Goal: Task Accomplishment & Management: Manage account settings

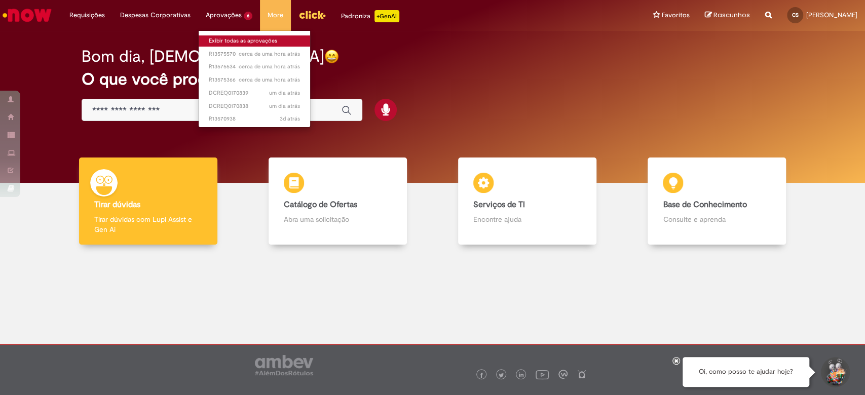
click at [227, 35] on link "Exibir todas as aprovações" at bounding box center [255, 40] width 112 height 11
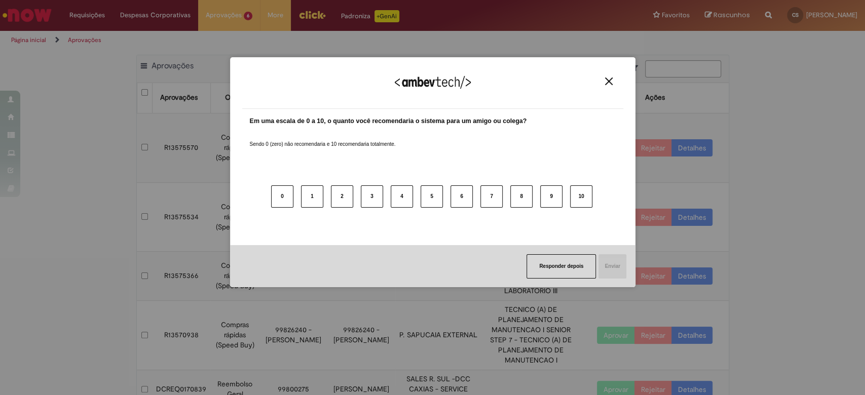
click at [614, 86] on div "Agradecemos seu feedback!" at bounding box center [432, 89] width 381 height 40
click at [610, 78] on img "Close" at bounding box center [609, 82] width 8 height 8
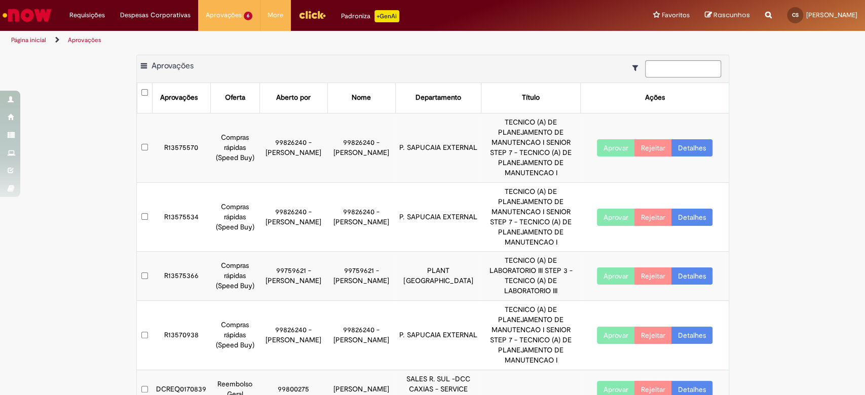
click at [700, 381] on link "Detalhes" at bounding box center [692, 389] width 41 height 17
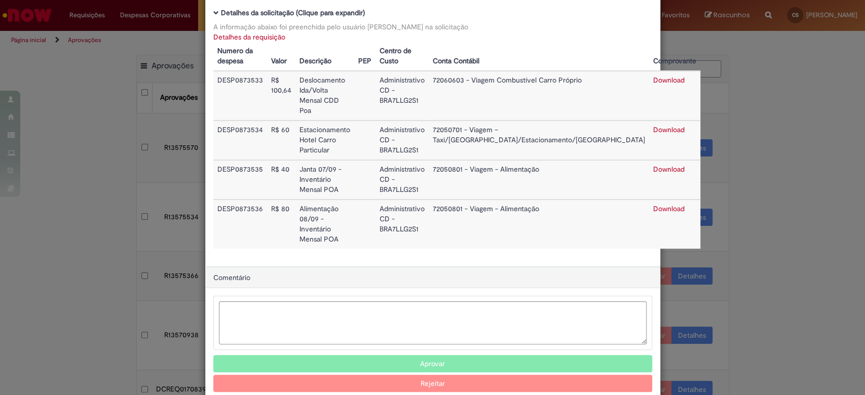
scroll to position [95, 0]
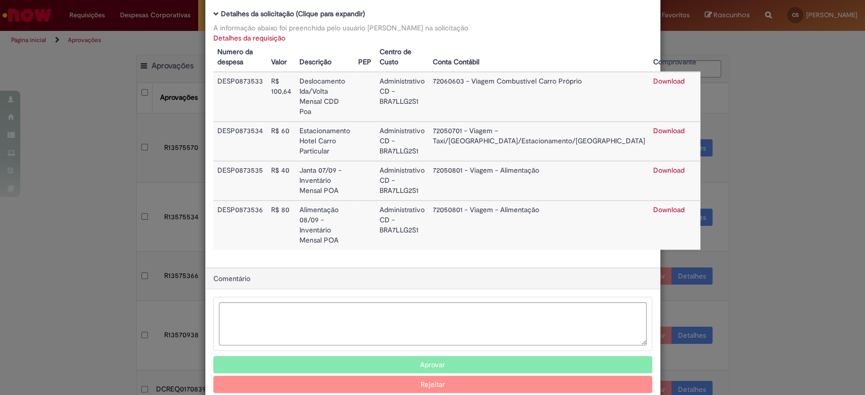
click at [451, 356] on button "Aprovar" at bounding box center [432, 364] width 439 height 17
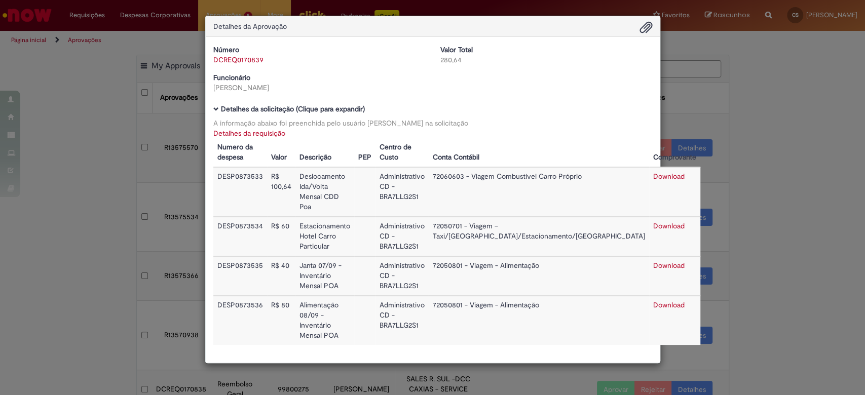
click at [774, 217] on div "Detalhes da Aprovação Número DCREQ0170839 Valor Total 280,64 Funcionário Cintia…" at bounding box center [432, 197] width 865 height 395
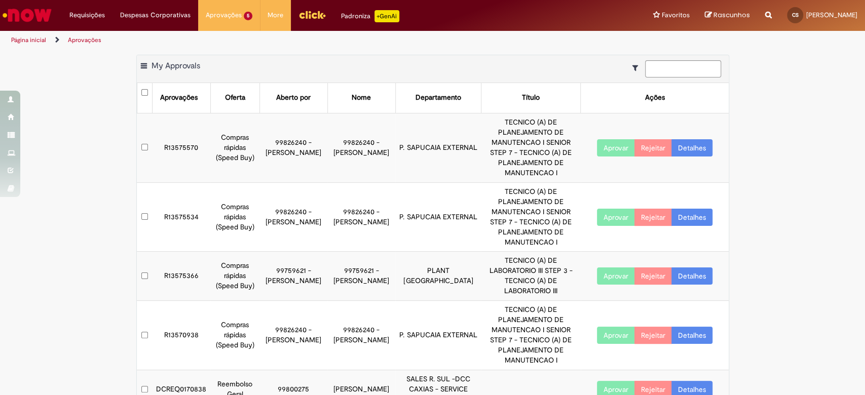
click at [707, 381] on link "Detalhes" at bounding box center [692, 389] width 41 height 17
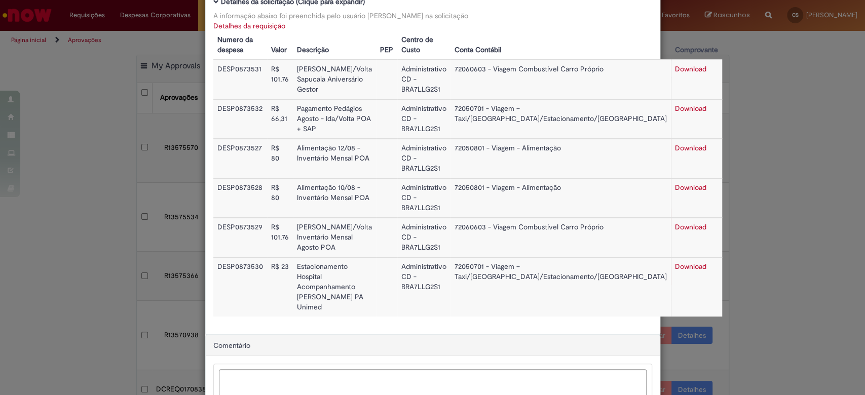
scroll to position [175, 0]
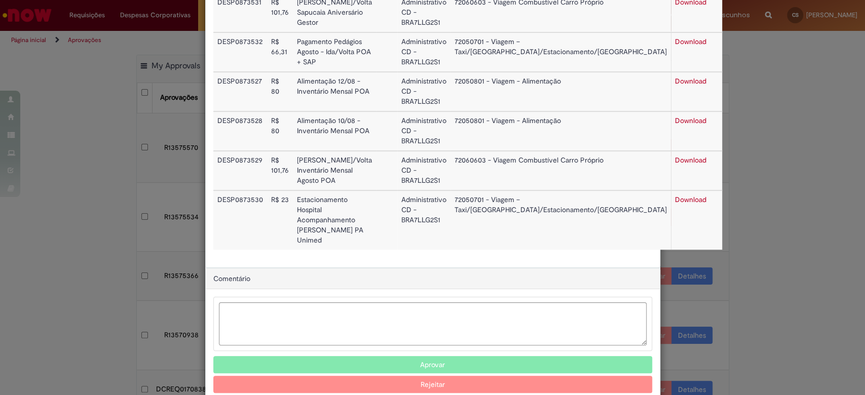
click at [437, 356] on button "Aprovar" at bounding box center [432, 364] width 439 height 17
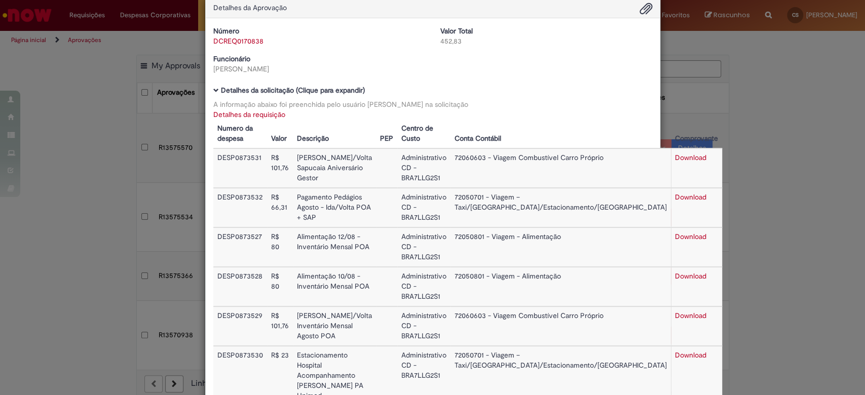
scroll to position [0, 0]
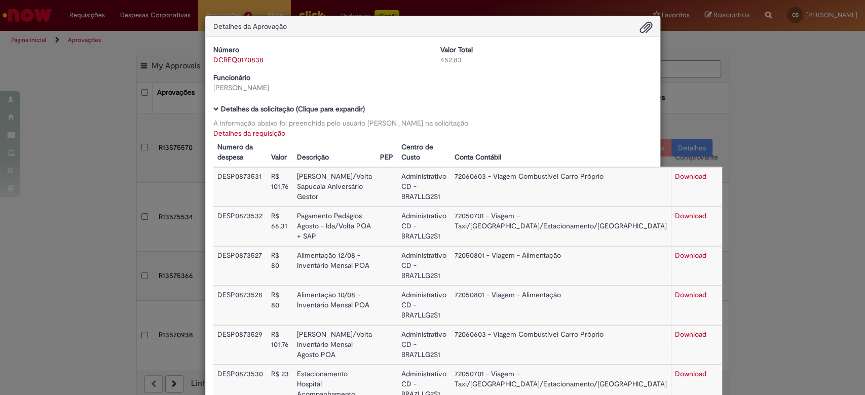
click at [744, 115] on div "Detalhes da Aprovação Número DCREQ0170838 Valor Total 452,83 Funcionário Cintia…" at bounding box center [432, 197] width 865 height 395
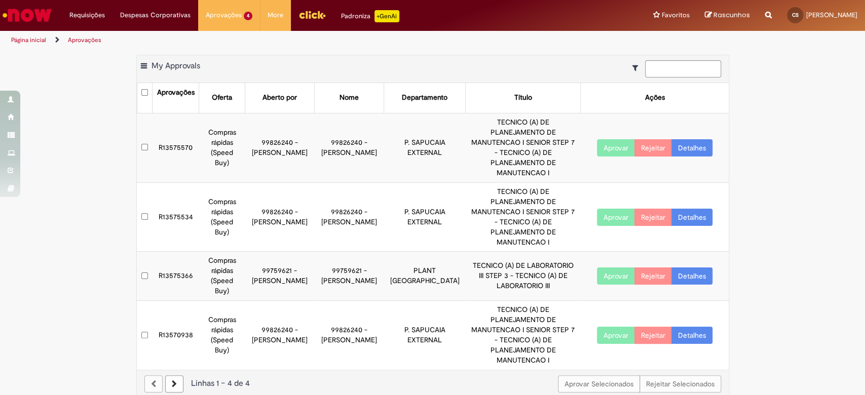
click at [701, 268] on link "Detalhes" at bounding box center [692, 276] width 41 height 17
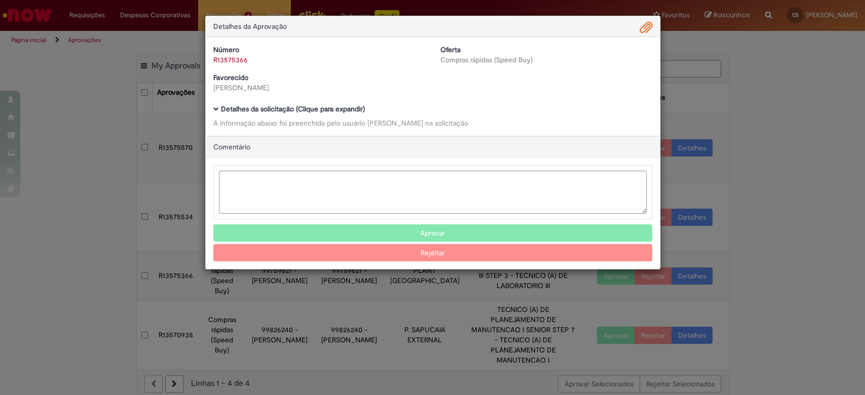
click at [726, 128] on div "Detalhes da Aprovação Número R13575366 Oferta Compras rápidas (Speed Buy) Favor…" at bounding box center [432, 197] width 865 height 395
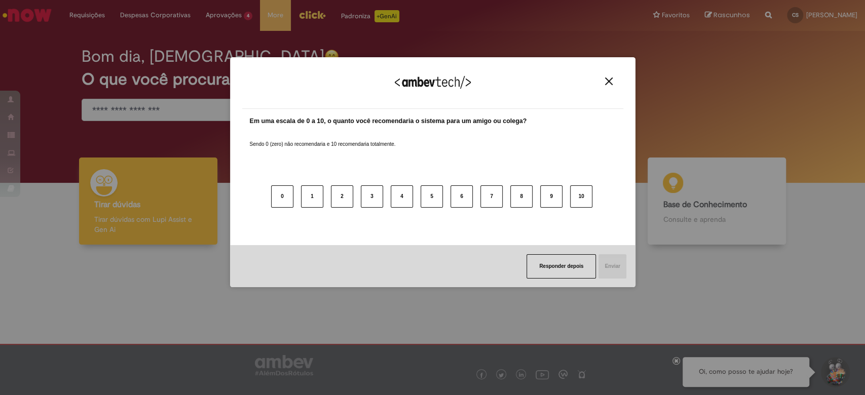
click at [609, 87] on div "Agradecemos seu feedback!" at bounding box center [432, 89] width 381 height 40
click at [609, 85] on img "Close" at bounding box center [609, 82] width 8 height 8
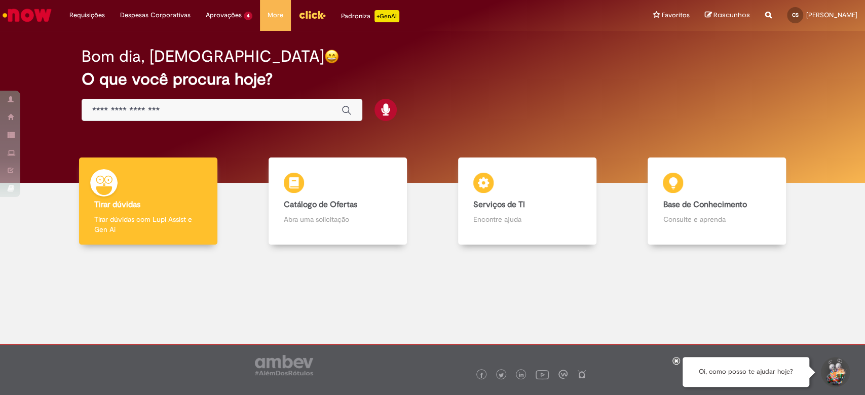
click at [673, 358] on div at bounding box center [433, 363] width 692 height 36
click at [677, 364] on div at bounding box center [677, 361] width 8 height 8
